Goal: Information Seeking & Learning: Understand process/instructions

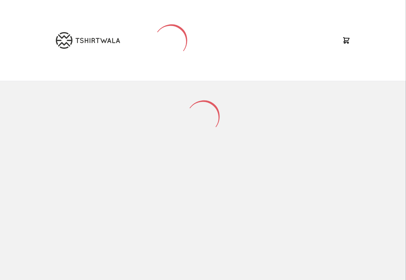
scroll to position [84, 0]
